Goal: Transaction & Acquisition: Purchase product/service

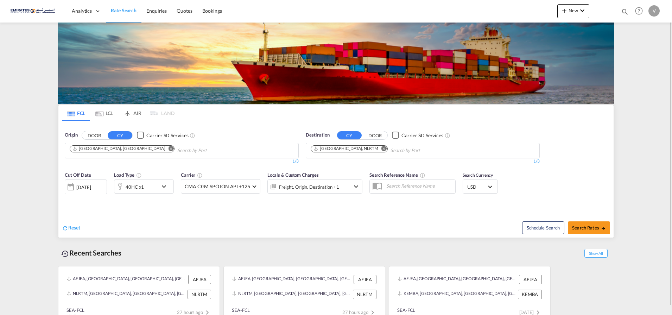
click at [382, 148] on md-icon "Remove" at bounding box center [384, 148] width 5 height 5
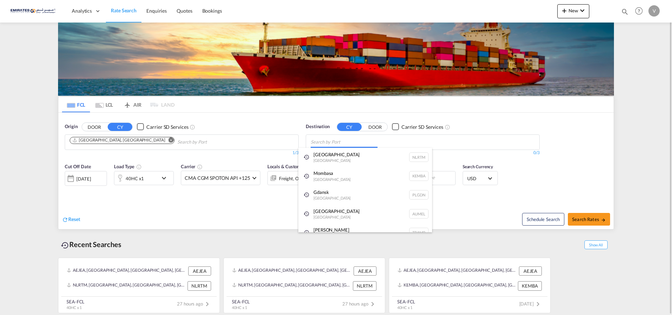
click at [362, 144] on body "Analytics Dashboard Rate Search Enquiries Quotes Bookings" at bounding box center [336, 157] width 672 height 315
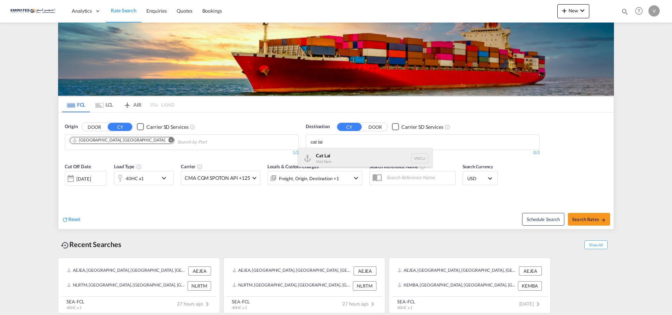
type input "cat lai"
click at [321, 158] on div "Cat Lai Viet Nam VNCLI" at bounding box center [365, 158] width 134 height 21
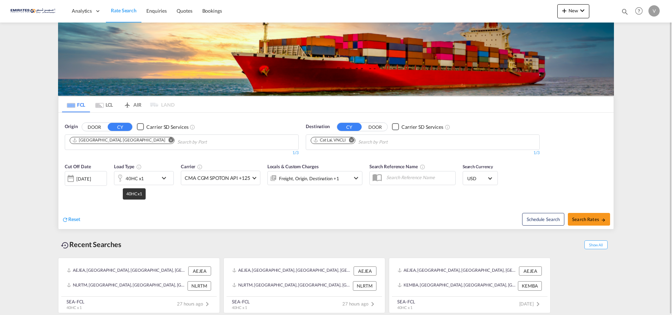
click at [138, 180] on div "40HC x1" at bounding box center [135, 179] width 18 height 10
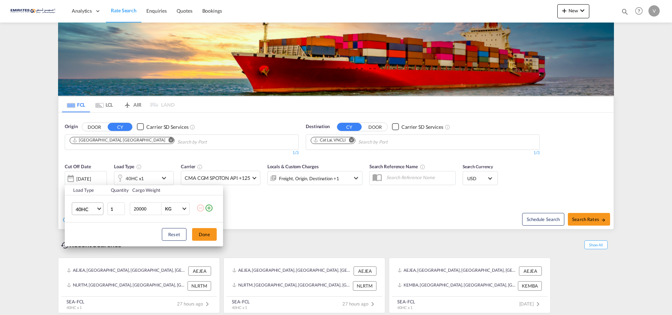
click at [81, 208] on span "40HC" at bounding box center [86, 209] width 20 height 7
click at [81, 173] on div "20GP" at bounding box center [82, 175] width 12 height 7
click at [209, 237] on button "Done" at bounding box center [204, 234] width 25 height 13
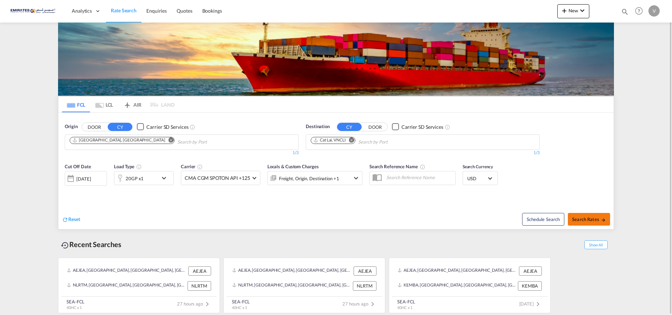
click at [585, 218] on span "Search Rates" at bounding box center [589, 219] width 34 height 6
type input "AEJEA to VNCLI / [DATE]"
